Goal: Information Seeking & Learning: Check status

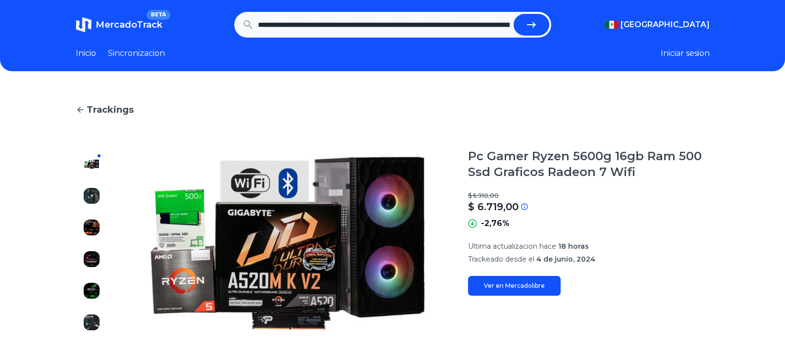
scroll to position [0, 291]
click at [529, 21] on icon "submit" at bounding box center [531, 25] width 12 height 12
type input "**********"
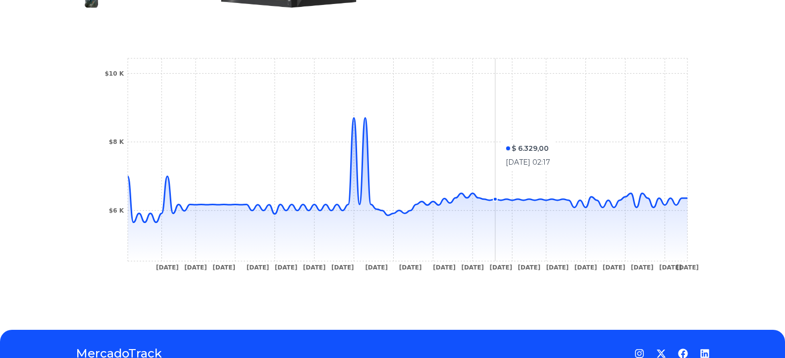
scroll to position [356, 0]
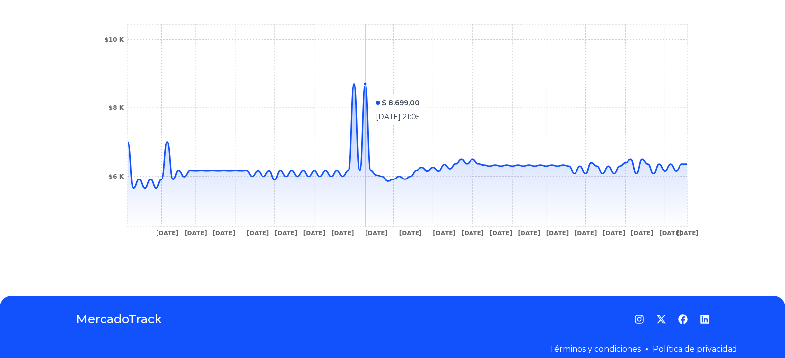
click at [369, 90] on icon at bounding box center [407, 136] width 559 height 104
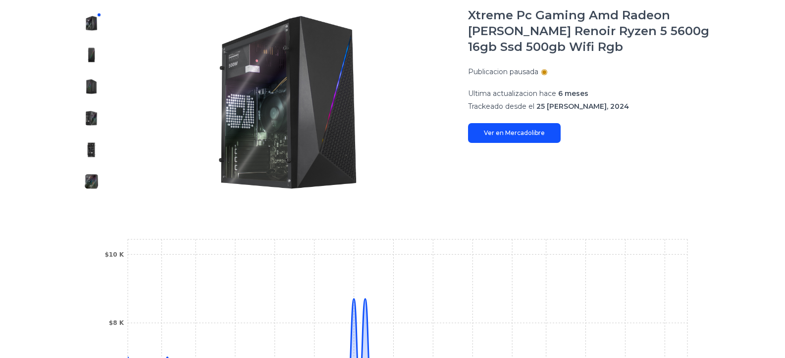
scroll to position [83, 0]
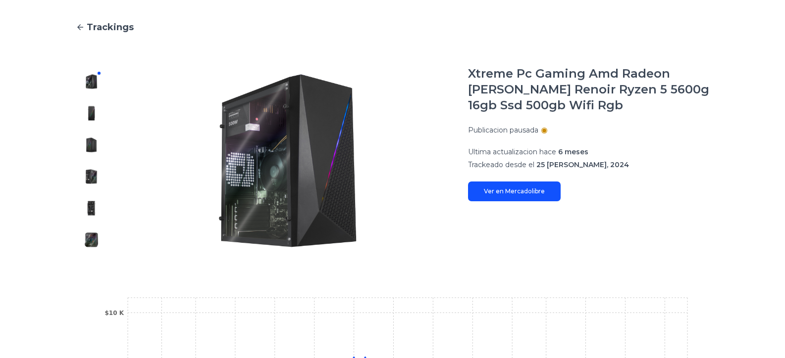
click at [503, 194] on link "Ver en Mercadolibre" at bounding box center [514, 192] width 93 height 20
